Goal: Go to known website: Access a specific website the user already knows

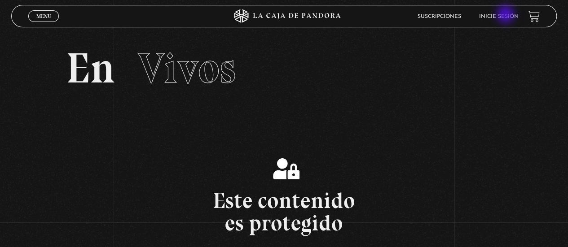
click at [506, 15] on link "Inicie sesión" at bounding box center [499, 16] width 40 height 5
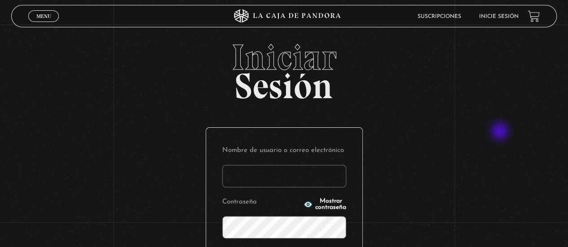
scroll to position [139, 0]
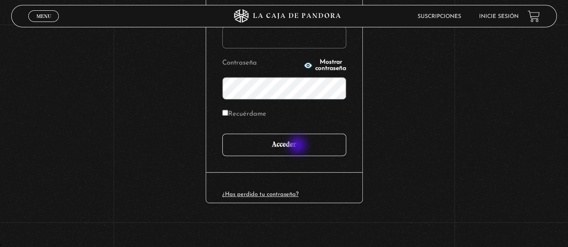
type input "adrianmolinacr@gmail.com"
click at [298, 146] on input "Acceder" at bounding box center [284, 145] width 124 height 22
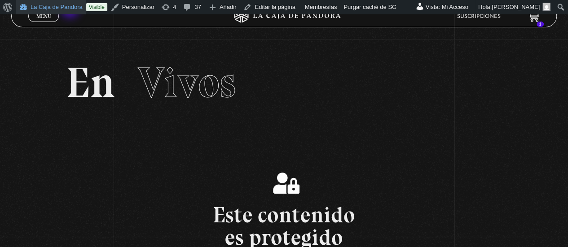
click at [72, 7] on link "La Caja de Pandora" at bounding box center [51, 7] width 70 height 14
